Goal: Task Accomplishment & Management: Manage account settings

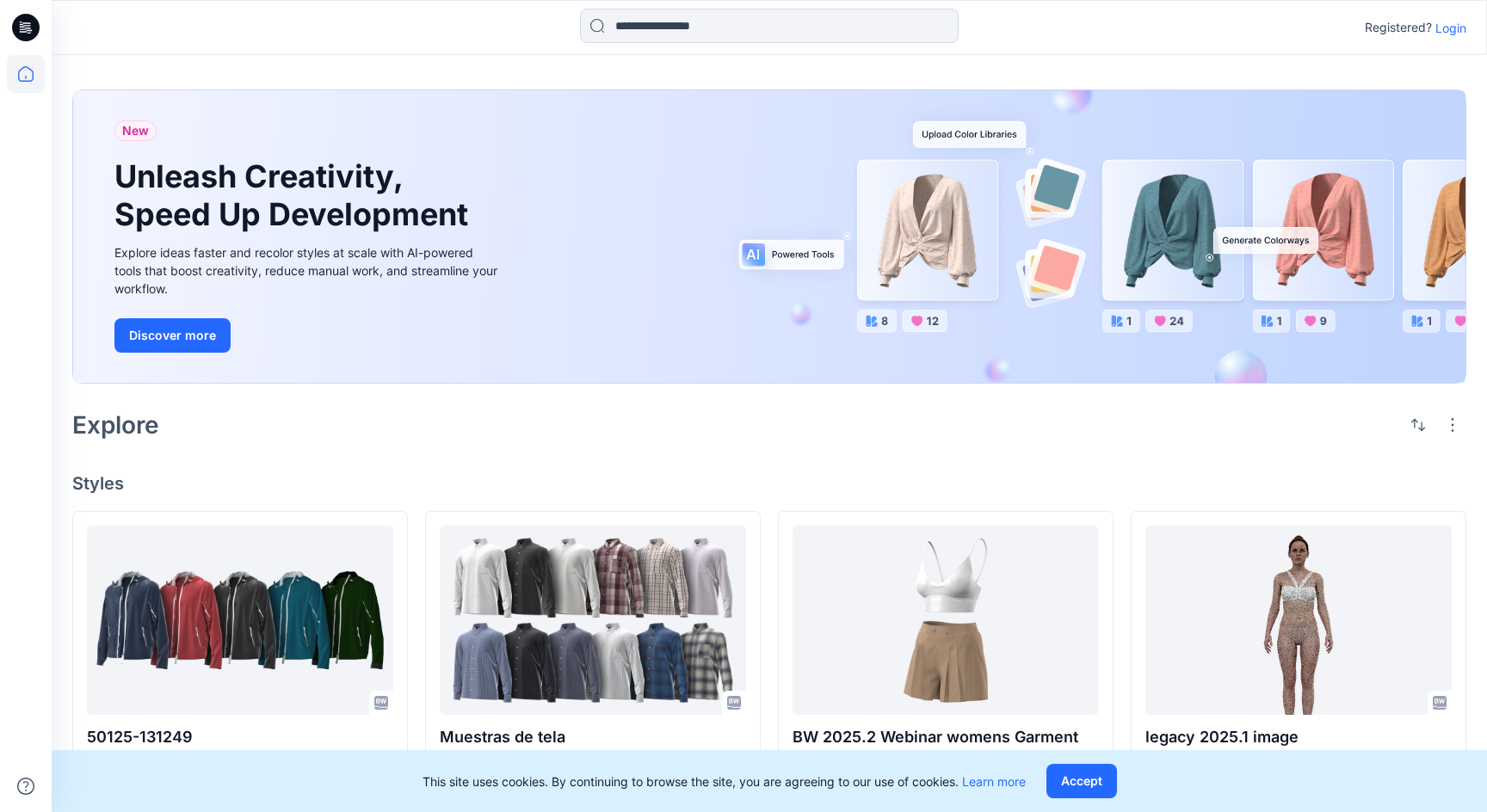
click at [1453, 30] on p "Login" at bounding box center [1451, 28] width 31 height 18
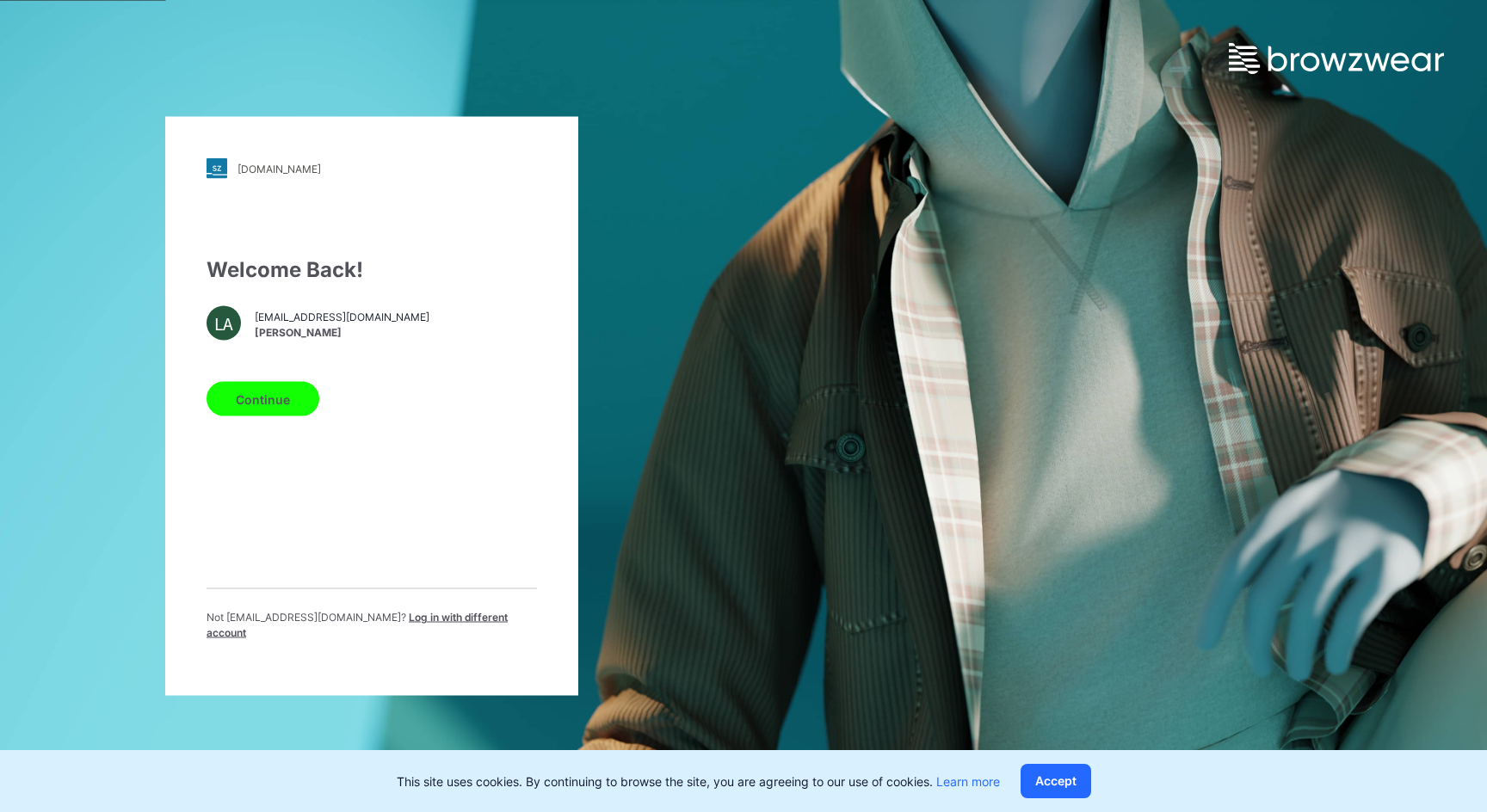
click at [273, 407] on button "Continue" at bounding box center [263, 399] width 113 height 34
click at [265, 406] on button "Continue" at bounding box center [263, 399] width 113 height 34
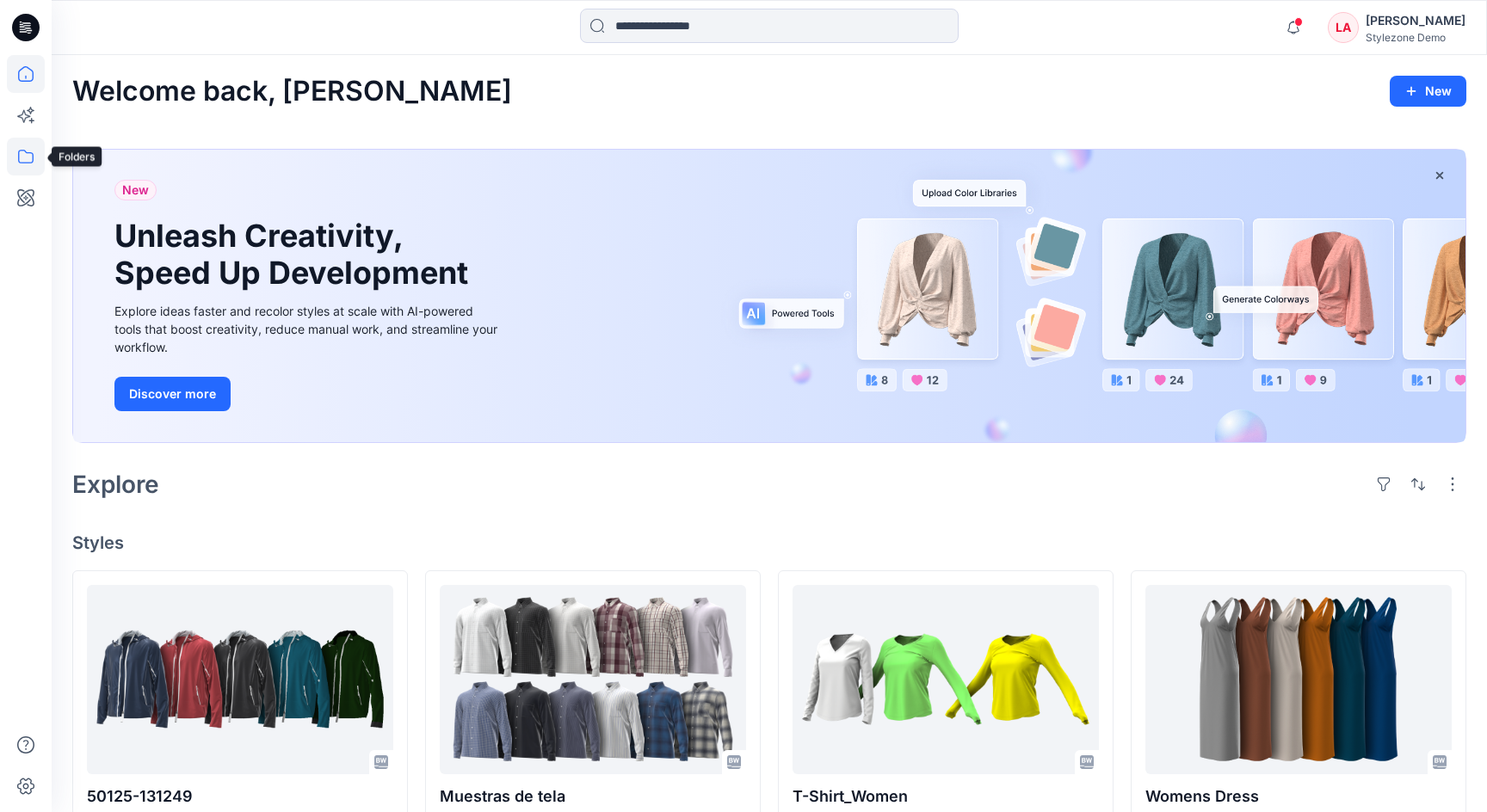
click at [22, 165] on icon at bounding box center [26, 157] width 38 height 38
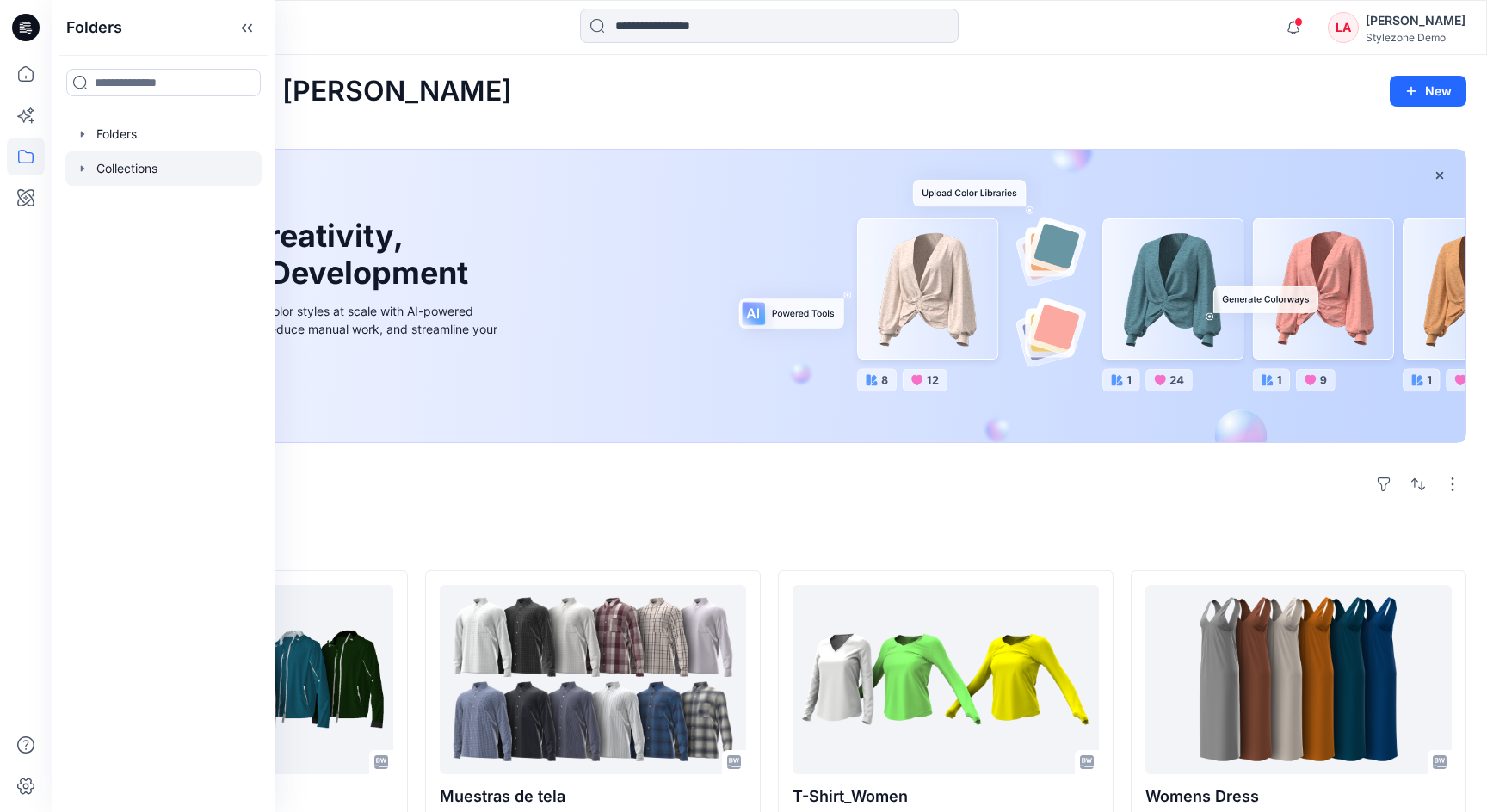
click at [120, 165] on div at bounding box center [163, 169] width 196 height 34
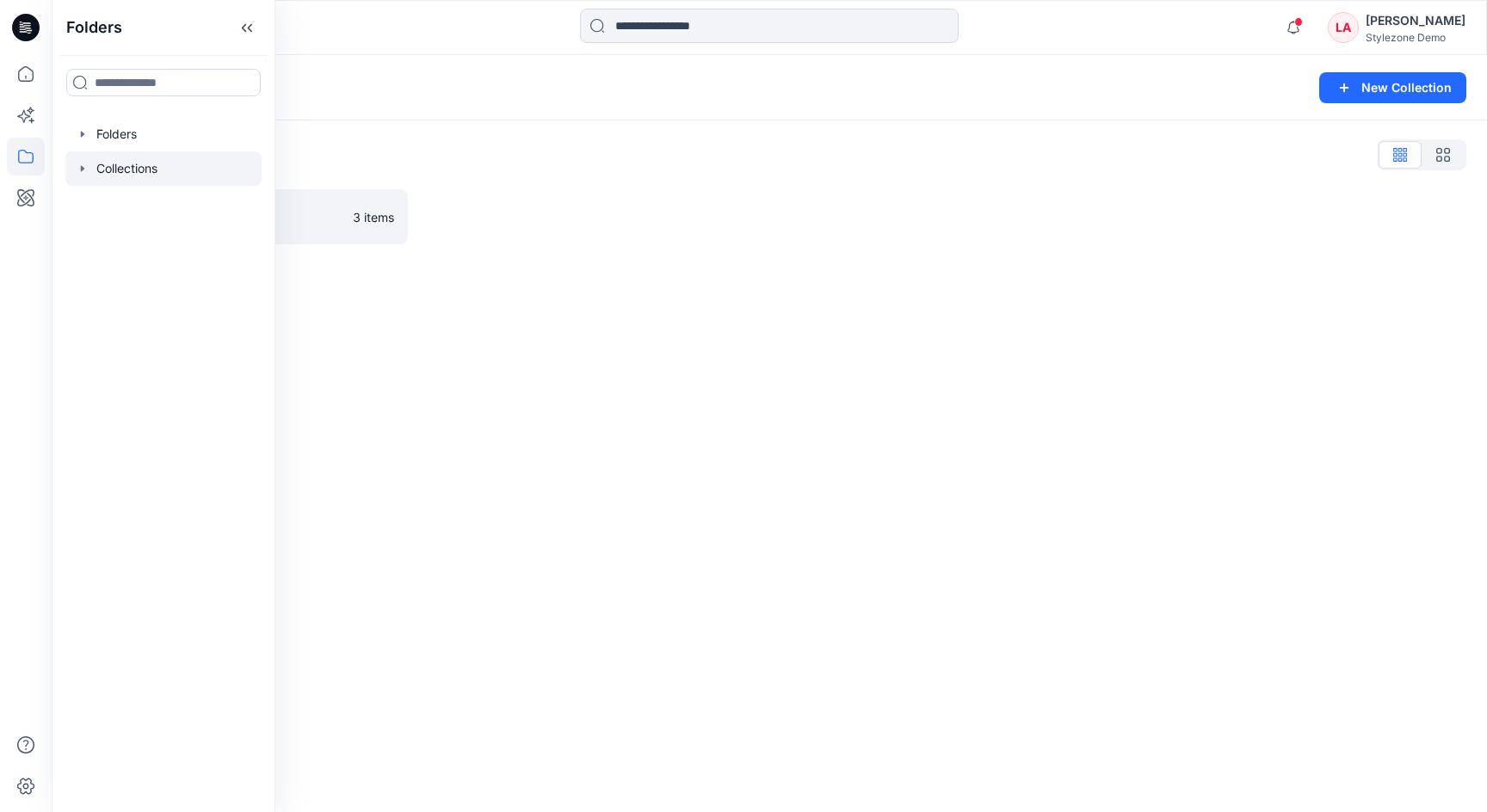
click at [564, 279] on div "Collections New Collection Collections List eric test 3 items" at bounding box center [769, 433] width 1435 height 756
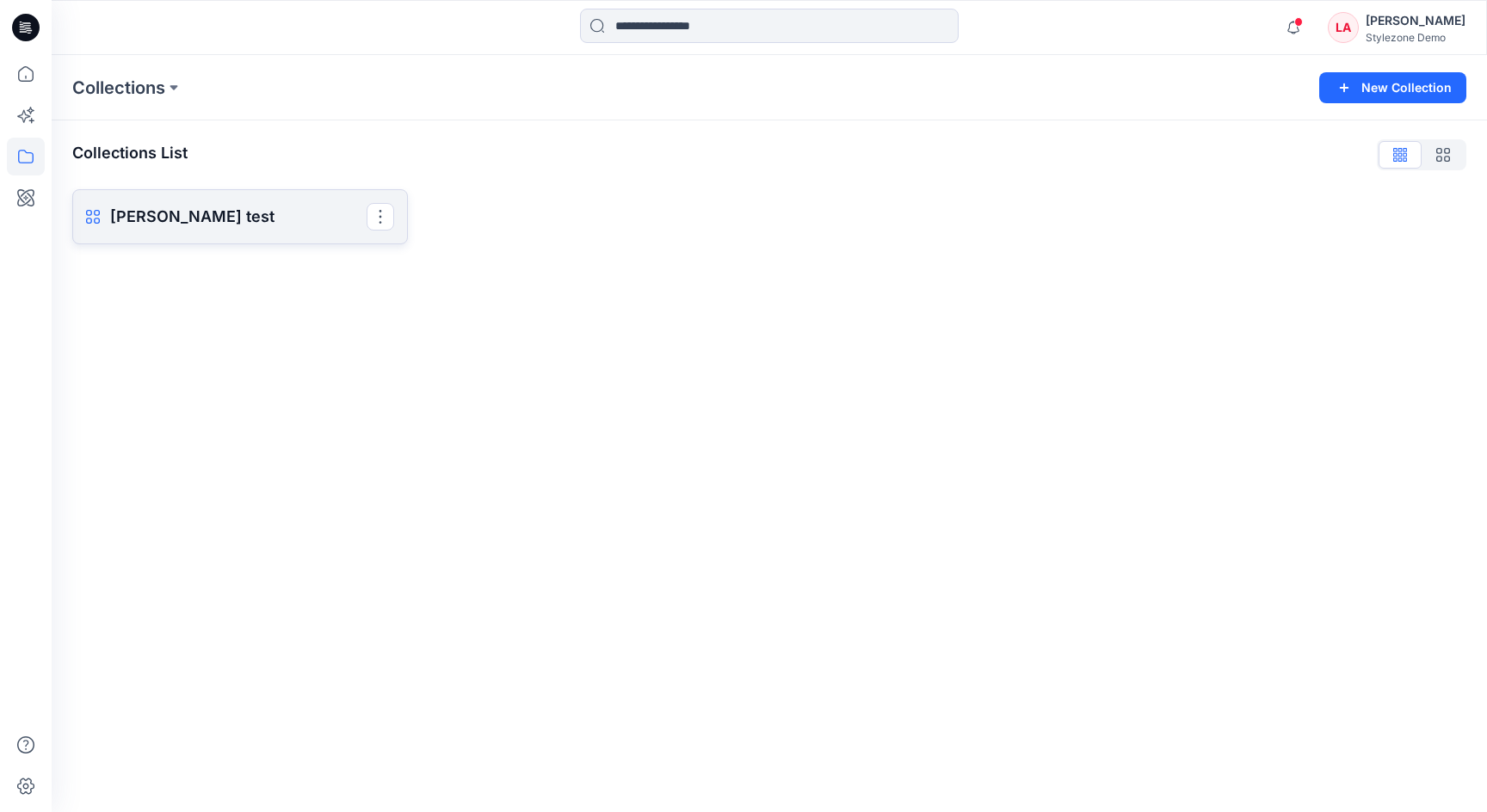
click at [208, 207] on p "[PERSON_NAME] test" at bounding box center [239, 216] width 257 height 24
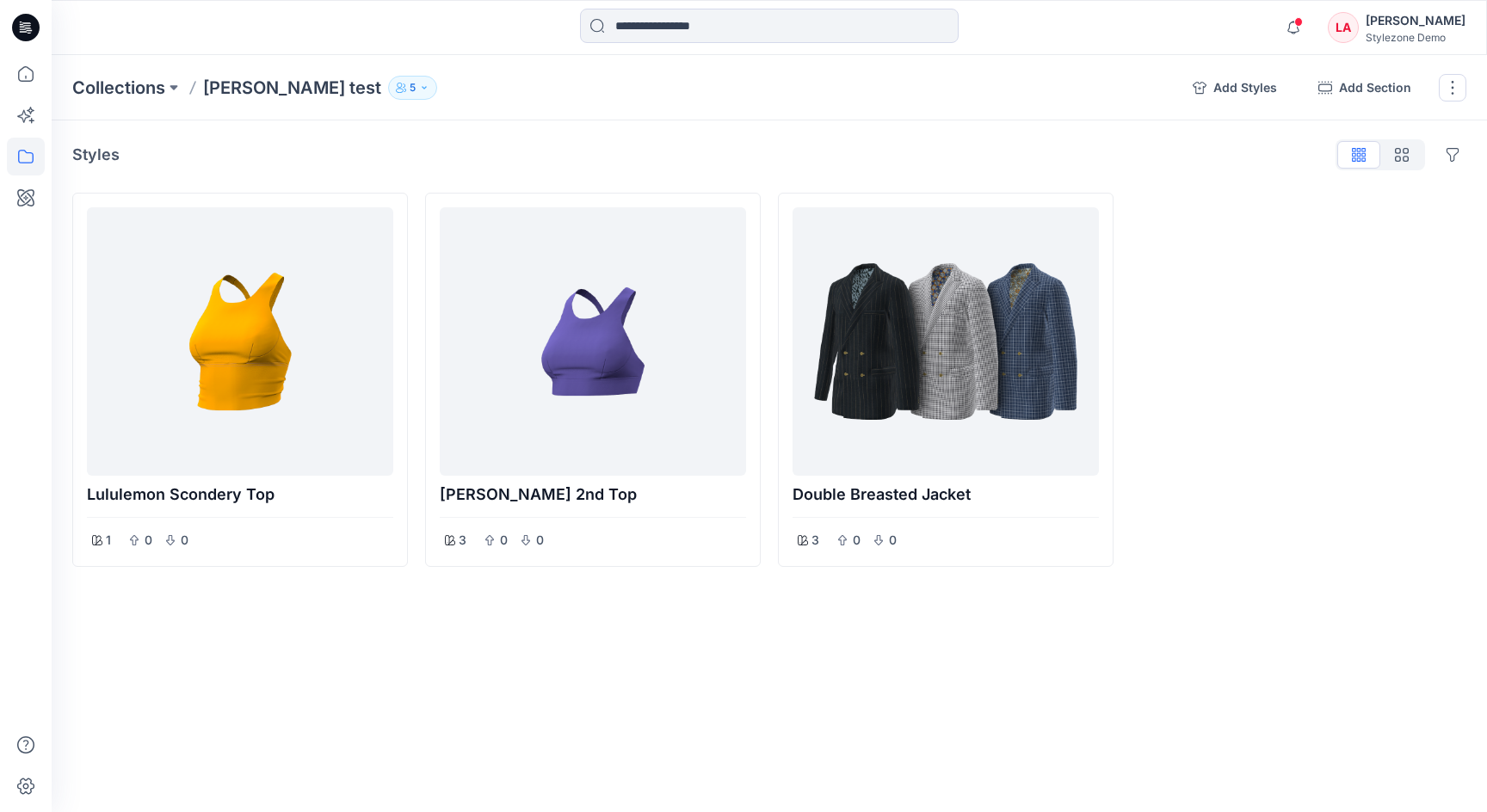
click at [422, 87] on icon "button" at bounding box center [423, 87] width 4 height 3
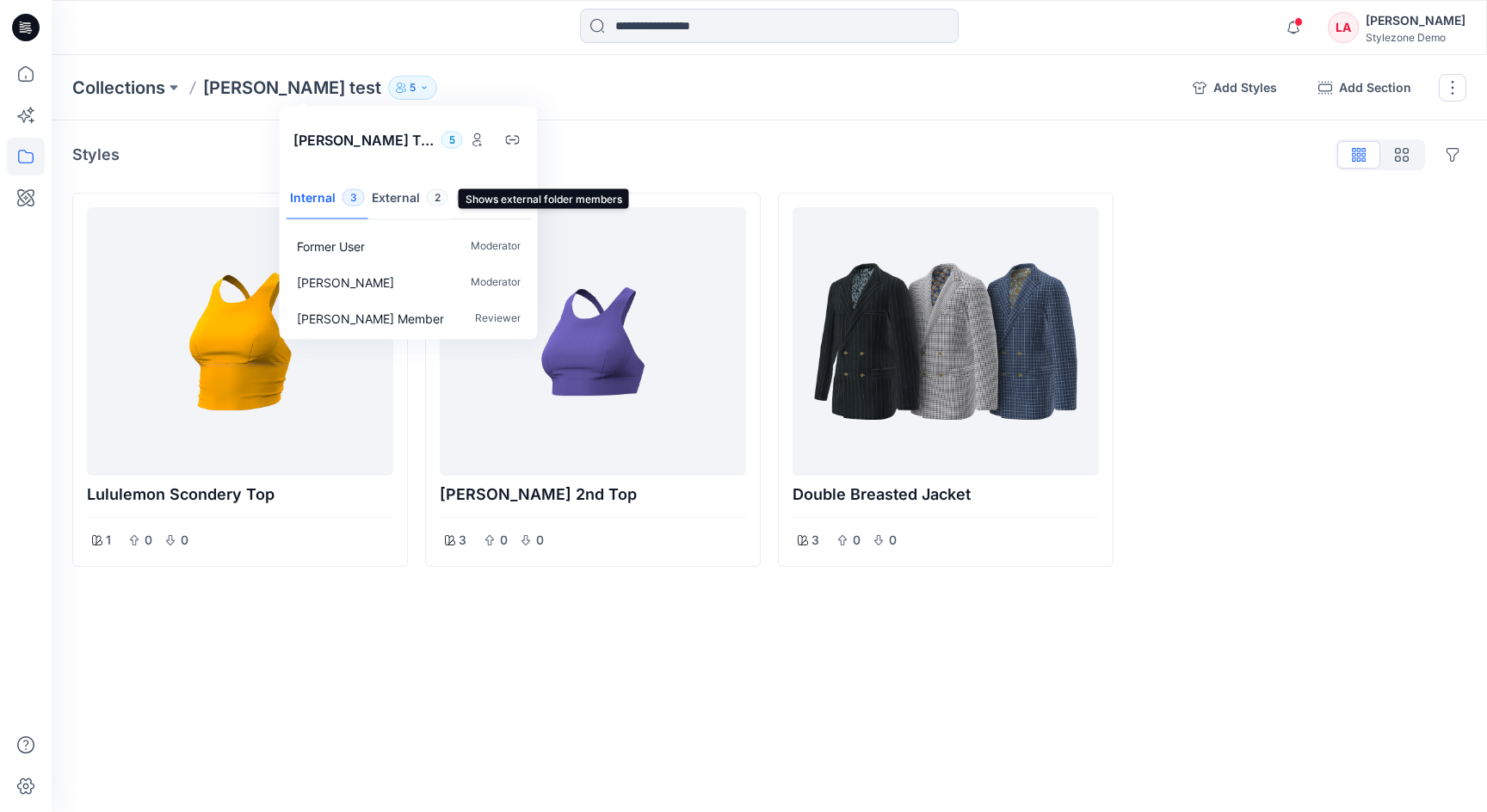
click at [384, 194] on button "External 2" at bounding box center [409, 199] width 83 height 44
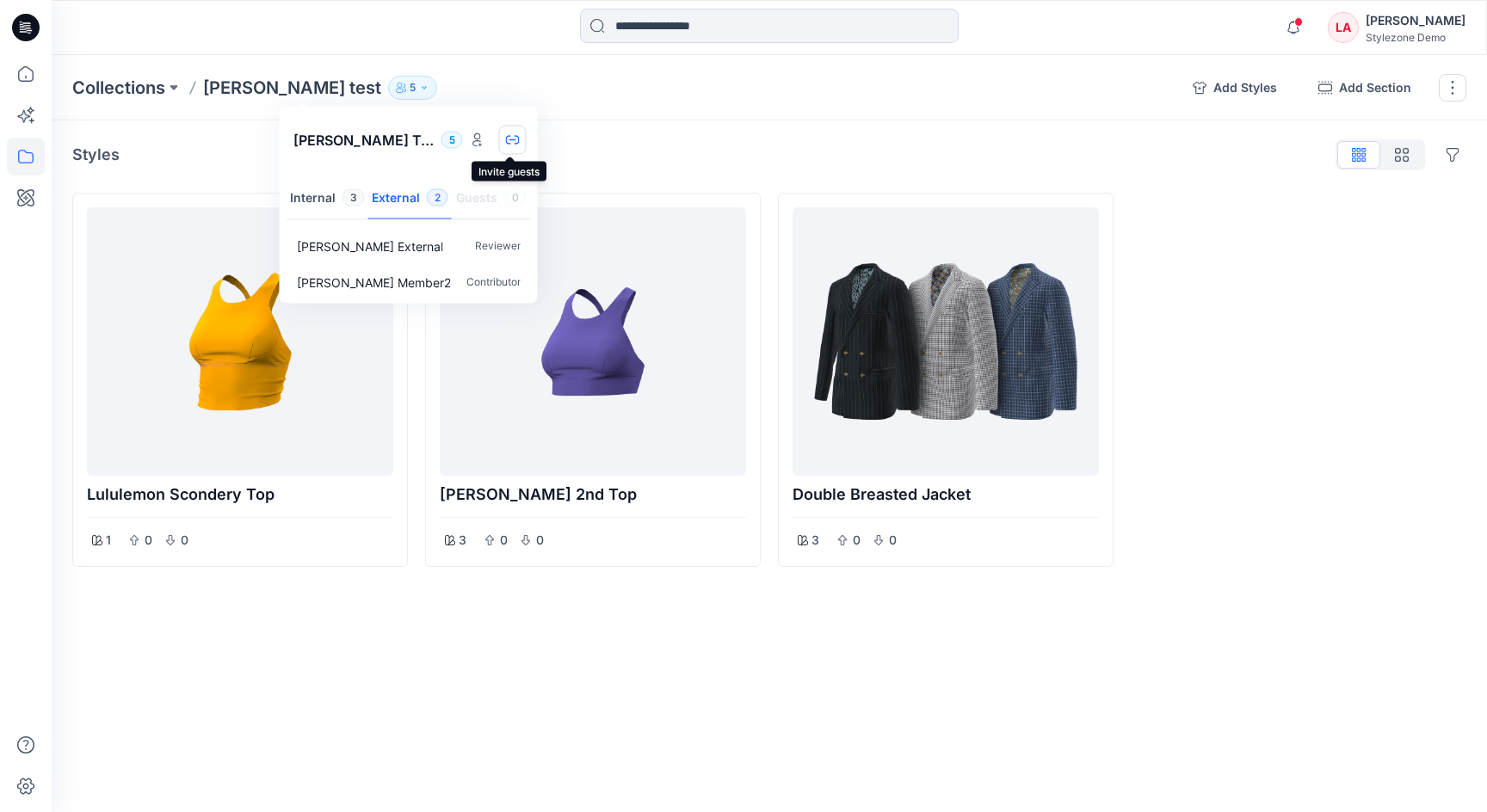
click at [502, 142] on button "button" at bounding box center [513, 140] width 28 height 30
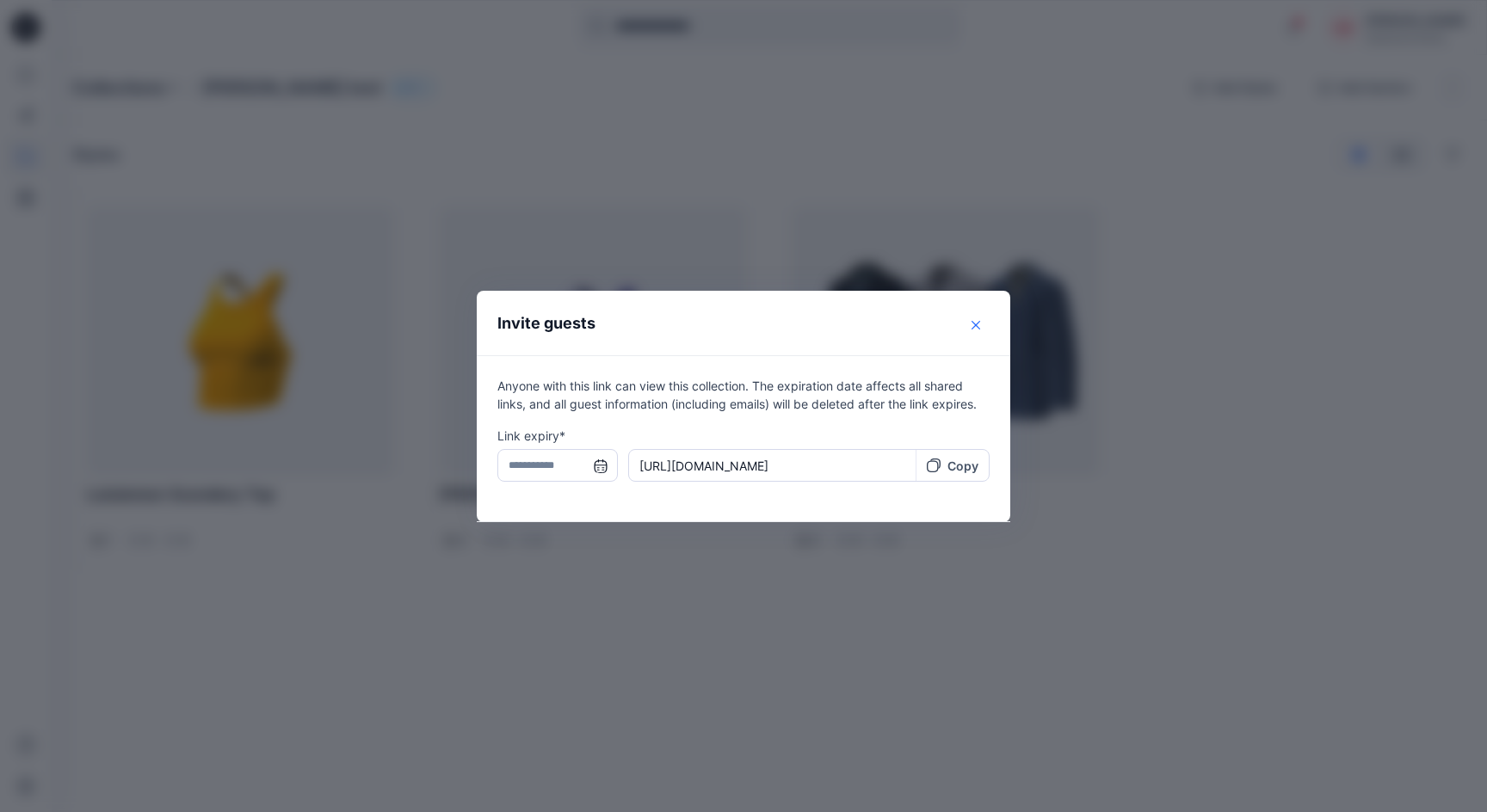
click at [969, 326] on button "Close" at bounding box center [975, 325] width 28 height 28
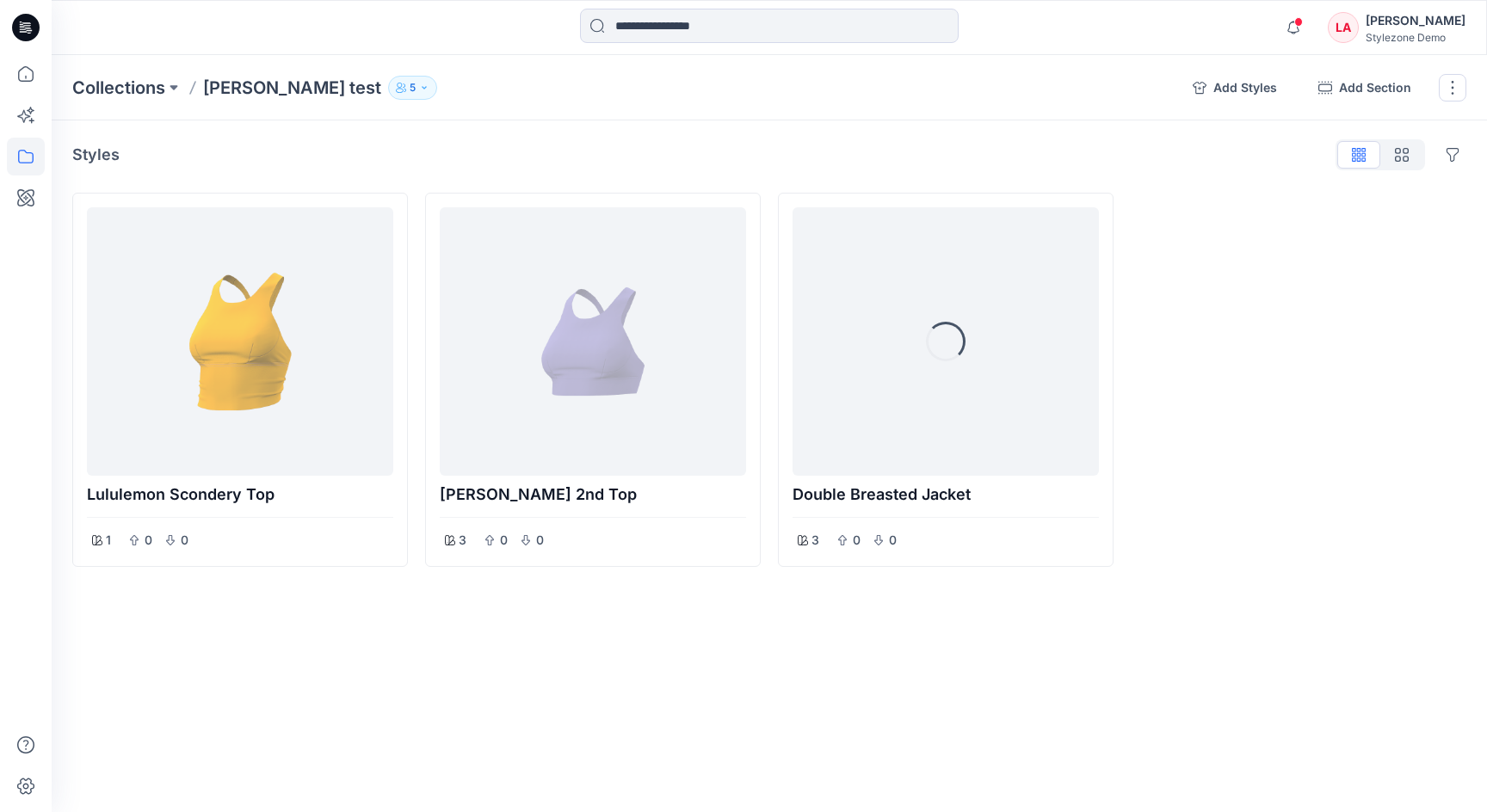
click at [396, 89] on icon "button" at bounding box center [400, 87] width 11 height 11
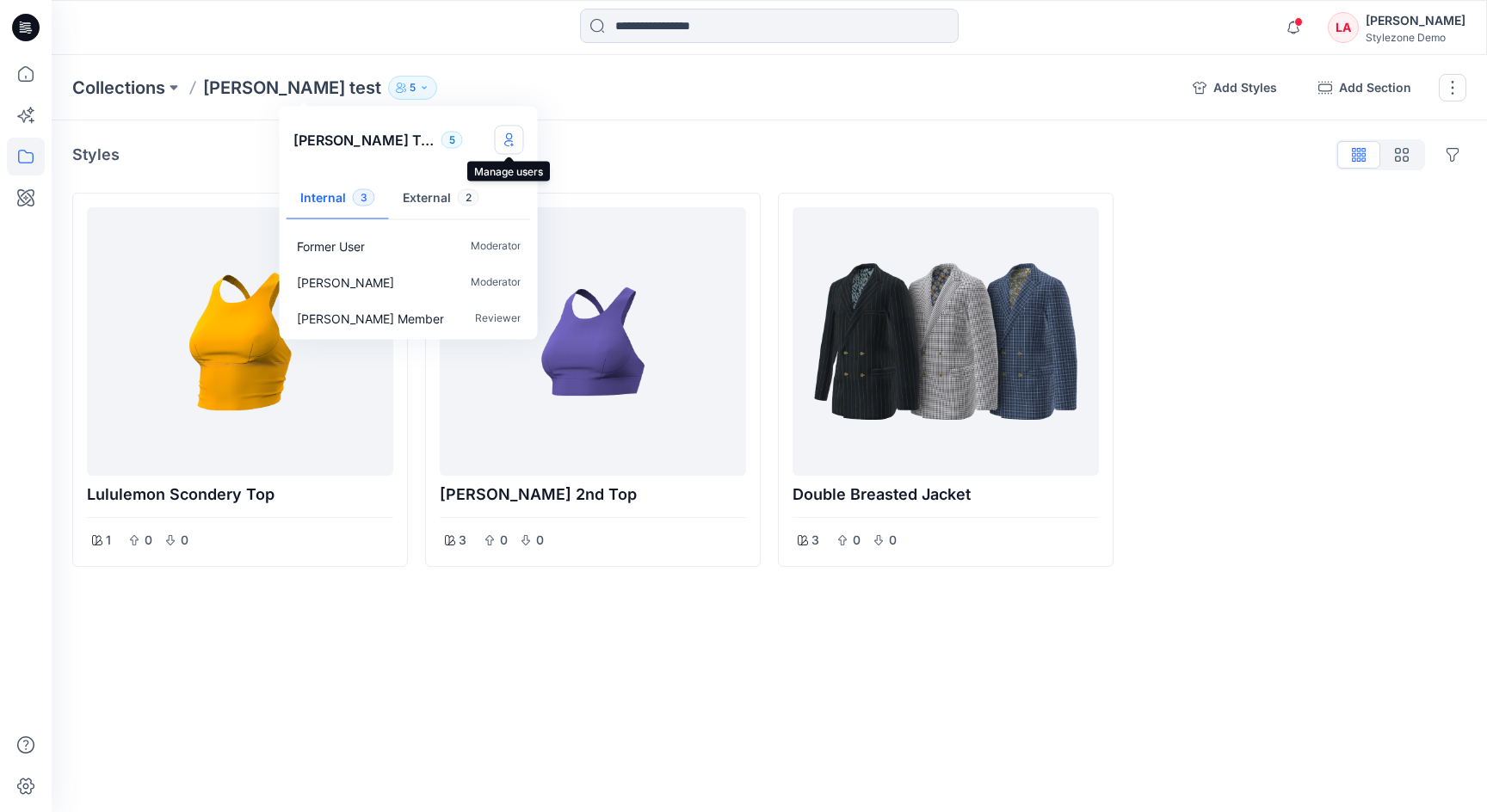
click at [502, 139] on icon "Manage users" at bounding box center [509, 140] width 13 height 13
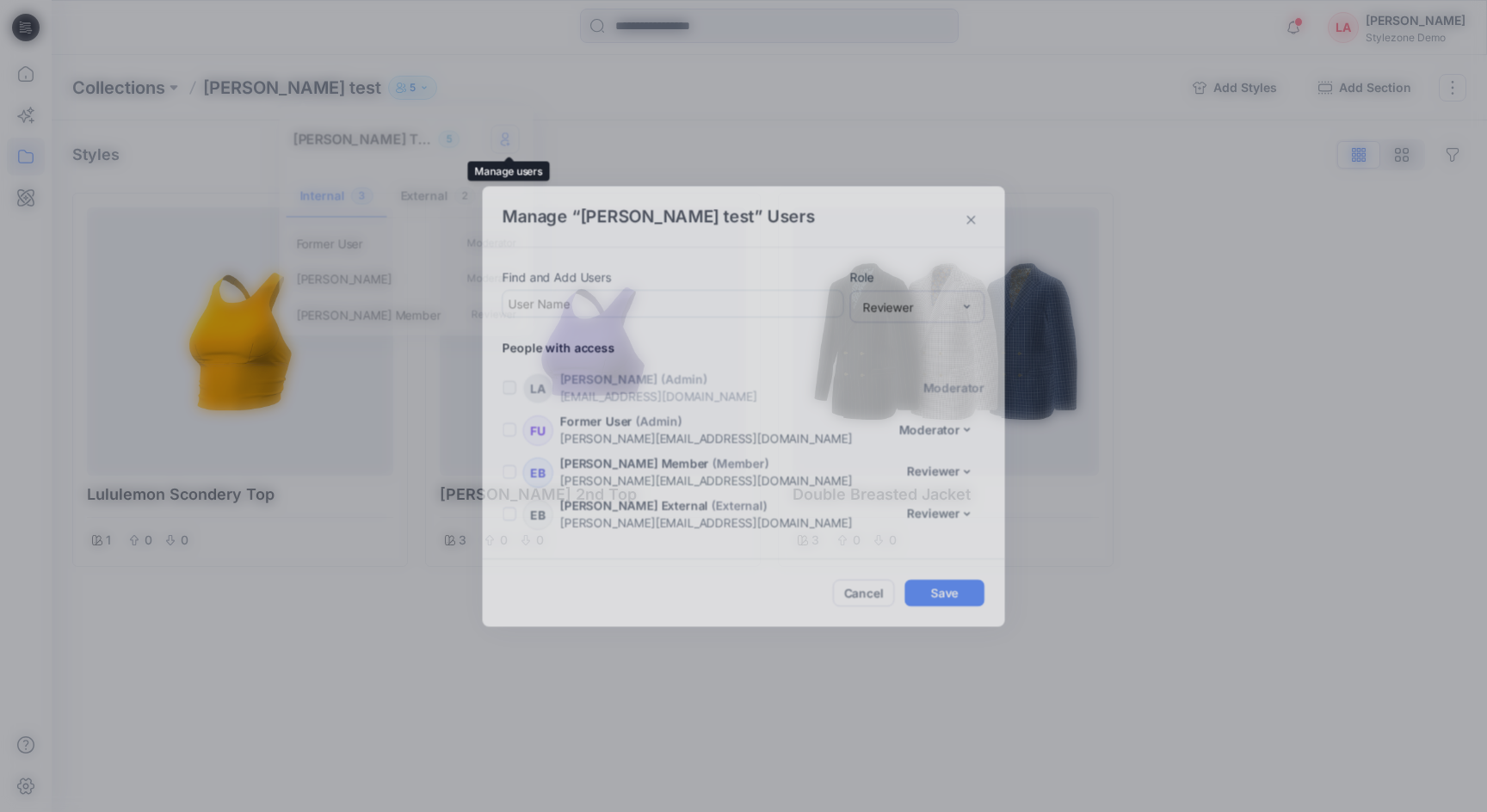
scroll to position [36, 0]
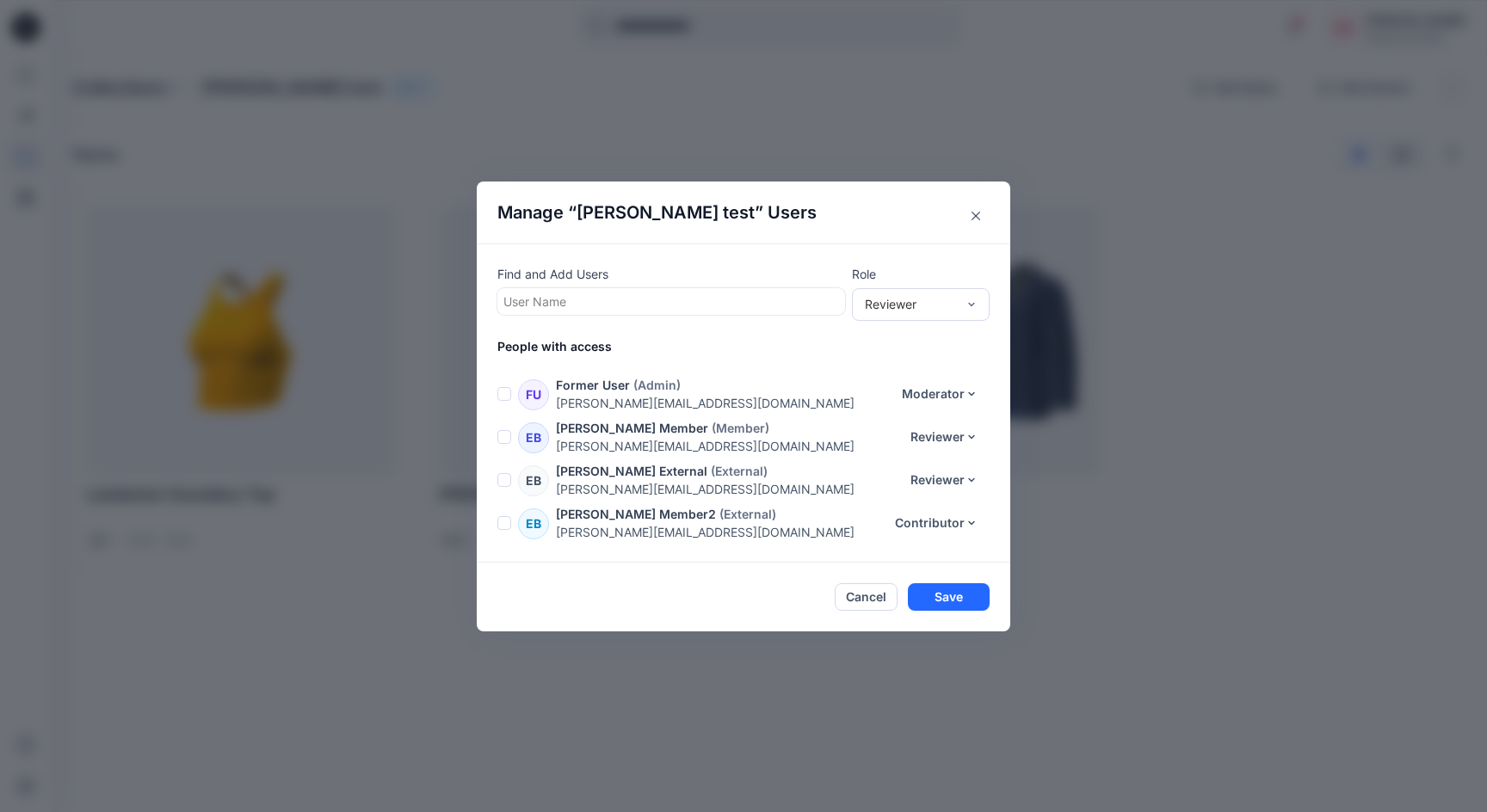
click at [502, 130] on div "Manage “ eric test ” Users Find and Add Users User Name Role Reviewer People wi…" at bounding box center [744, 406] width 1487 height 812
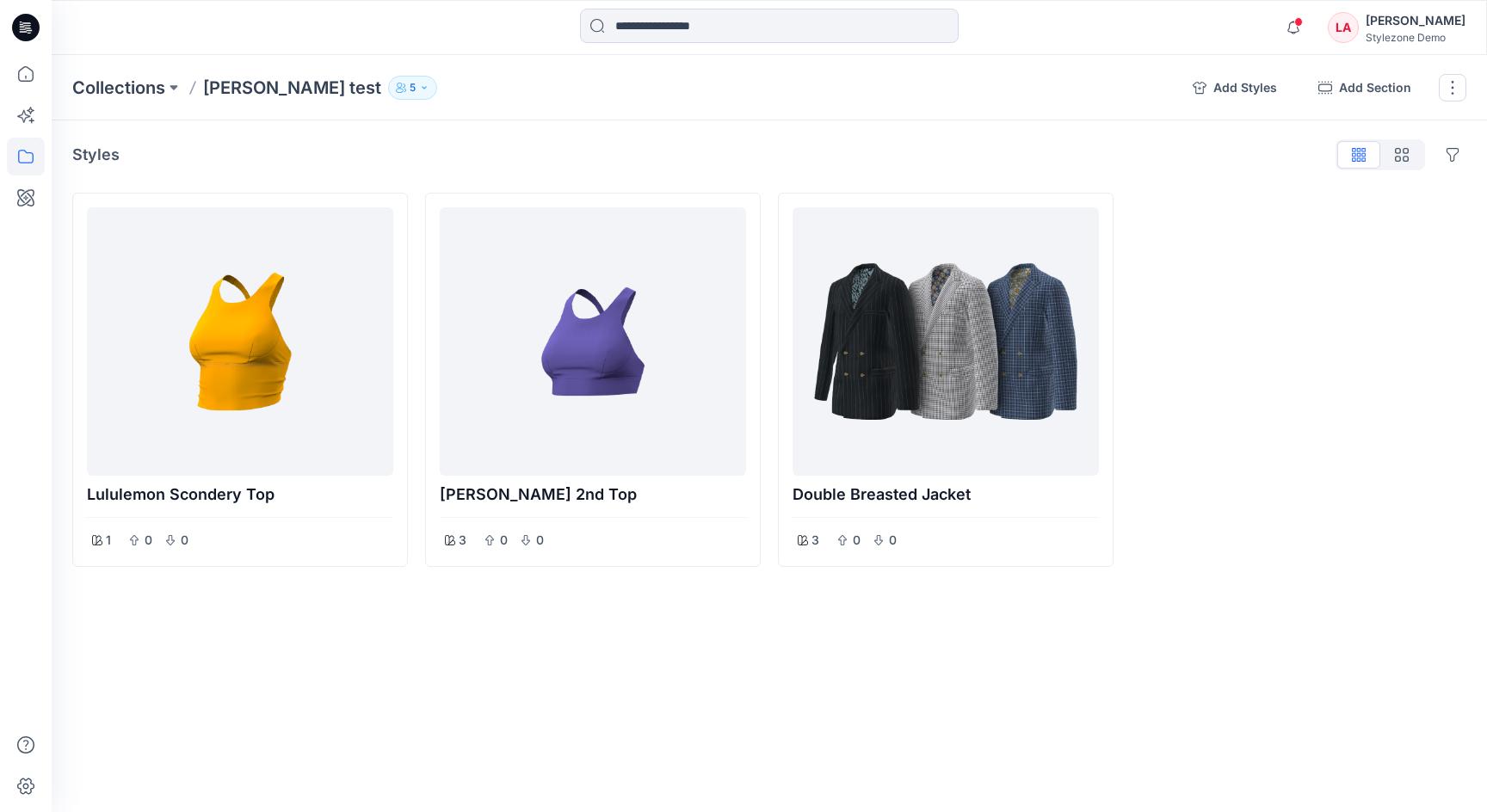
click at [388, 90] on button "5" at bounding box center [412, 87] width 49 height 24
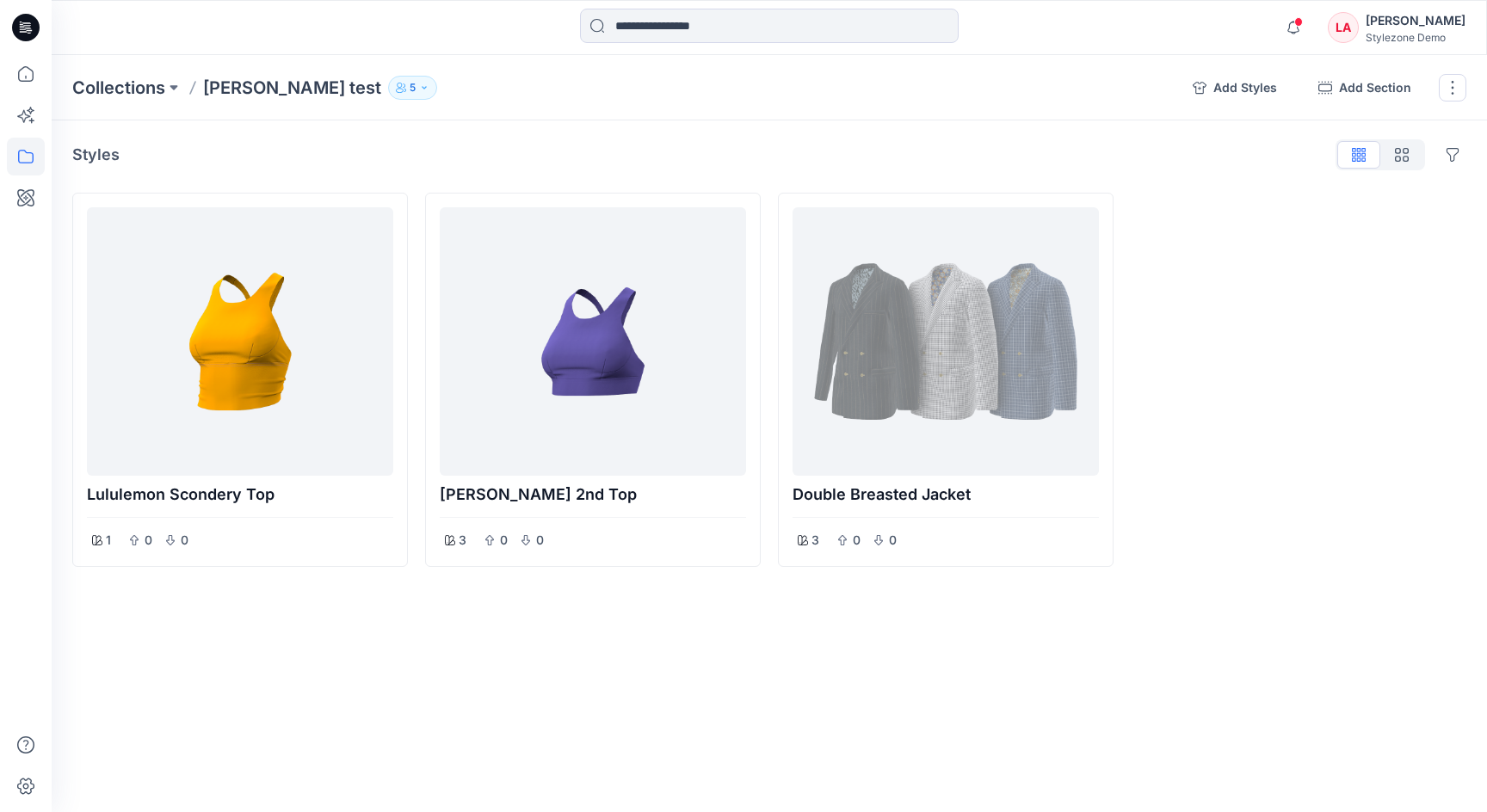
click at [409, 82] on p "5" at bounding box center [412, 88] width 6 height 19
